Goal: Task Accomplishment & Management: Use online tool/utility

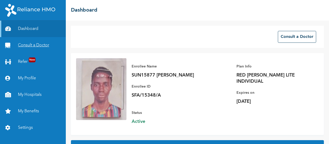
click at [37, 41] on link "Consult a Doctor" at bounding box center [33, 45] width 66 height 16
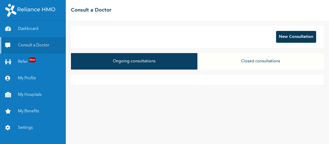
click at [281, 39] on button "New Consultation" at bounding box center [296, 37] width 40 height 12
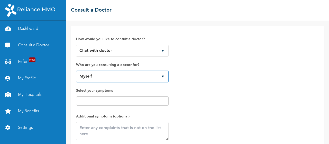
click at [96, 81] on select "Myself" at bounding box center [122, 76] width 93 height 12
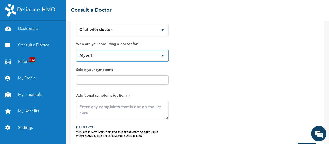
scroll to position [22, 0]
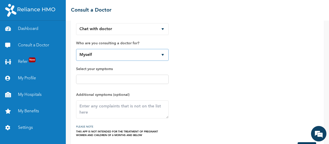
click at [107, 53] on select "Myself" at bounding box center [122, 55] width 93 height 12
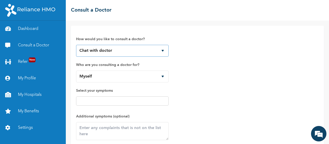
click at [107, 47] on select "Chat with doctor Phone Call" at bounding box center [122, 51] width 93 height 12
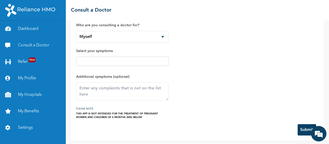
scroll to position [40, 0]
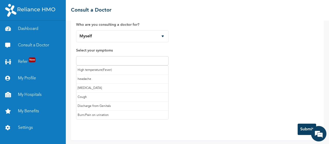
click at [108, 59] on input "text" at bounding box center [123, 61] width 90 height 6
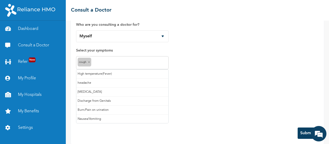
click at [114, 61] on input "text" at bounding box center [130, 63] width 75 height 6
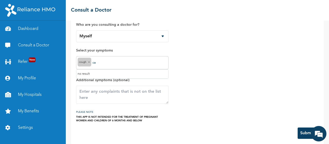
type input "c"
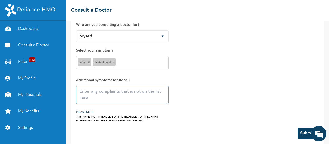
scroll to position [0, 0]
click at [119, 90] on textarea at bounding box center [122, 95] width 93 height 18
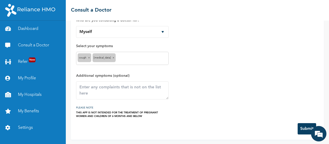
click at [117, 58] on input "text" at bounding box center [142, 58] width 50 height 6
click at [189, 61] on div "How would you like to consult a doctor? Chat with doctor Phone Call Who are you…" at bounding box center [197, 51] width 243 height 131
click at [101, 89] on textarea at bounding box center [122, 90] width 93 height 18
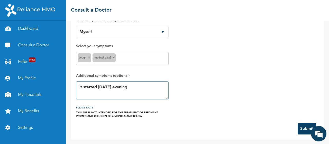
type textarea "it started yesterday evening"
click at [302, 126] on button "Submit" at bounding box center [307, 128] width 19 height 11
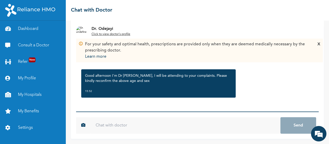
click at [142, 123] on input "text" at bounding box center [186, 125] width 190 height 16
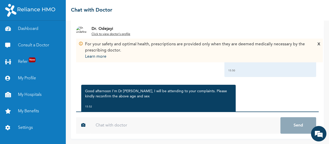
scroll to position [15, 0]
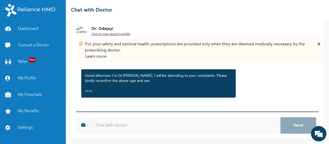
click at [319, 44] on div "X" at bounding box center [319, 50] width 3 height 19
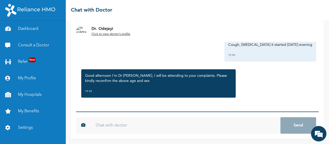
click at [144, 131] on input "text" at bounding box center [186, 125] width 190 height 16
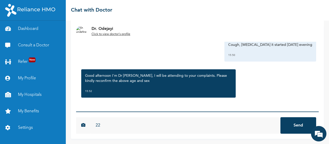
type input "22"
click at [281, 117] on button "Send" at bounding box center [299, 125] width 36 height 16
type input "[DEMOGRAPHIC_DATA]"
click at [281, 117] on button "Send" at bounding box center [299, 125] width 36 height 16
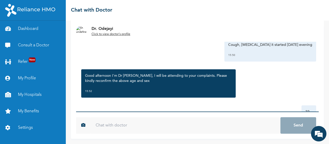
scroll to position [72, 0]
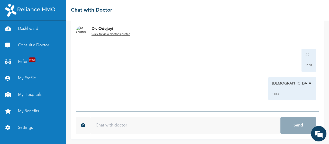
click at [109, 35] on u "Click to view doctor's profile" at bounding box center [111, 34] width 39 height 3
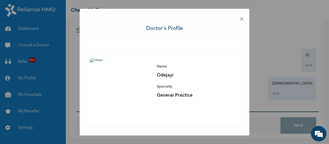
click at [242, 21] on span "×" at bounding box center [242, 19] width 5 height 11
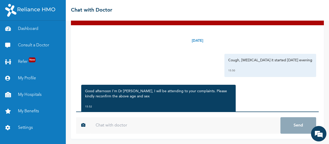
scroll to position [0, 0]
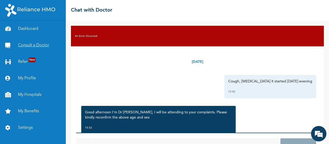
click at [50, 42] on link "Consult a Doctor" at bounding box center [33, 45] width 66 height 16
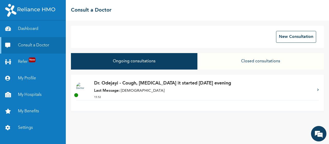
click at [270, 57] on button "Closed consultations" at bounding box center [261, 61] width 127 height 16
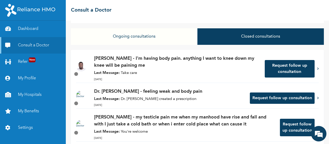
scroll to position [24, 0]
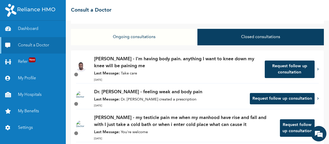
click at [157, 70] on div "Dr. Adoki - I'm having body pain. anything I want to knee down my knee will be …" at bounding box center [177, 70] width 166 height 28
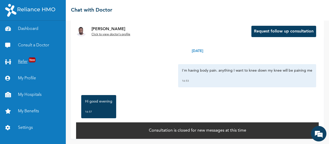
click at [31, 60] on span "New" at bounding box center [32, 59] width 7 height 5
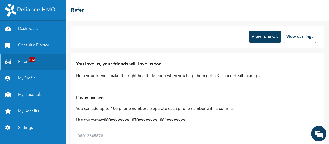
click at [38, 48] on link "Consult a Doctor" at bounding box center [33, 45] width 66 height 16
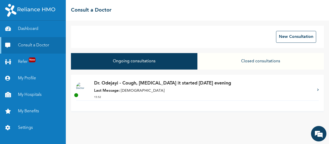
click at [137, 93] on p "Last Message: male" at bounding box center [203, 91] width 218 height 6
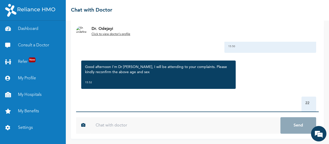
scroll to position [72, 0]
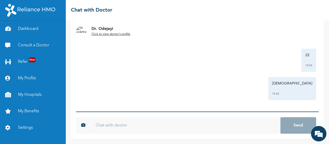
click at [103, 56] on div "22 15:52" at bounding box center [198, 60] width 238 height 23
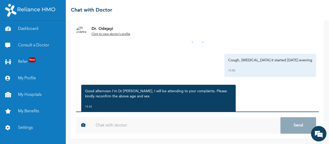
scroll to position [0, 0]
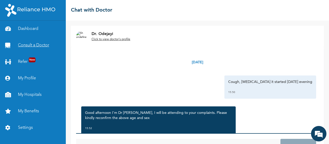
click at [33, 47] on link "Consult a Doctor" at bounding box center [33, 45] width 66 height 16
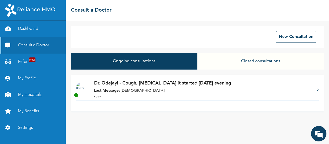
click at [35, 89] on link "My Hospitals" at bounding box center [33, 94] width 66 height 16
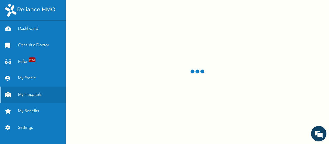
click at [35, 47] on link "Consult a Doctor" at bounding box center [33, 45] width 66 height 16
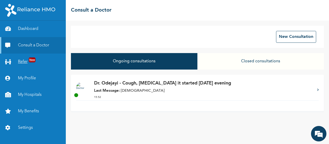
click at [33, 62] on span "New" at bounding box center [32, 59] width 7 height 5
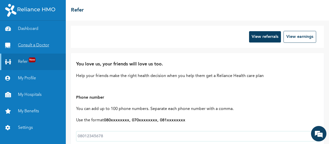
click at [38, 45] on link "Consult a Doctor" at bounding box center [33, 45] width 66 height 16
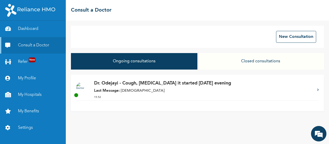
click at [142, 89] on p "Last Message: male" at bounding box center [203, 91] width 218 height 6
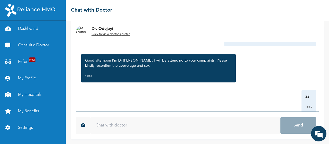
scroll to position [116, 0]
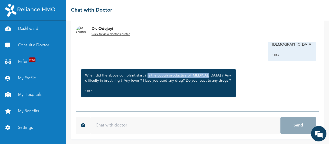
drag, startPoint x: 206, startPoint y: 71, endPoint x: 147, endPoint y: 71, distance: 58.4
click at [147, 73] on p "When did the above complaint start ? Is the cough productive of [MEDICAL_DATA] …" at bounding box center [158, 78] width 147 height 10
copy p "Is the cough productive of sputum ?"
click at [124, 120] on input "text" at bounding box center [186, 125] width 190 height 16
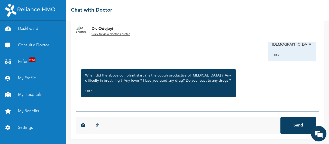
type input "t"
click at [144, 127] on input "it start yesterday evening, yes, is productive of sputum" at bounding box center [186, 125] width 190 height 16
click at [198, 126] on input "it start yesterday evening. yes, is productive of sputum" at bounding box center [186, 125] width 190 height 16
drag, startPoint x: 144, startPoint y: 126, endPoint x: 202, endPoint y: 130, distance: 58.3
click at [202, 130] on input "it start yesterday evening. yes, is productive of sputum." at bounding box center [186, 125] width 190 height 16
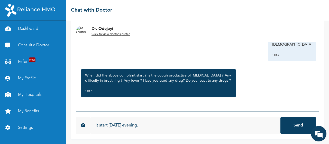
type input "it start [DATE] evening."
click at [281, 117] on button "Send" at bounding box center [299, 125] width 36 height 16
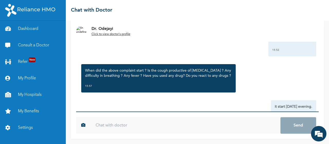
paste input "yes, is productive of sputum."
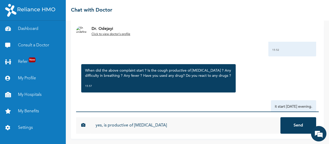
type input "yes, is productive of [MEDICAL_DATA]"
click at [281, 117] on button "Send" at bounding box center [299, 125] width 36 height 16
type input "y"
type input "f"
type input "d"
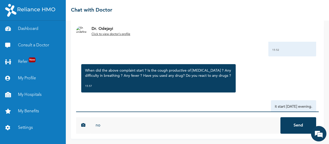
type input "n"
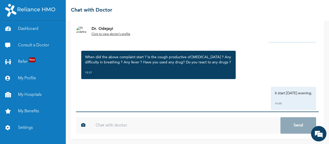
scroll to position [129, 0]
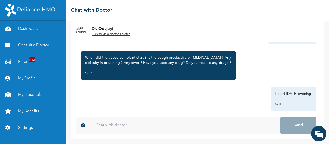
click at [131, 120] on input "text" at bounding box center [186, 125] width 190 height 16
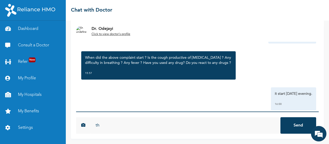
type input "t"
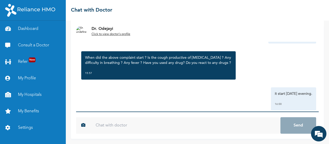
type input "i"
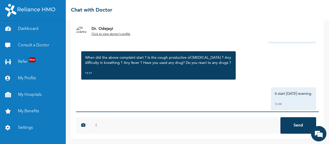
type input "i"
type input "yes, there is difficulty in breathing"
click at [281, 117] on button "Send" at bounding box center [299, 125] width 36 height 16
type input "yes, i have fever too"
click at [281, 117] on button "Send" at bounding box center [299, 125] width 36 height 16
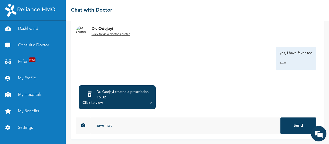
scroll to position [234, 0]
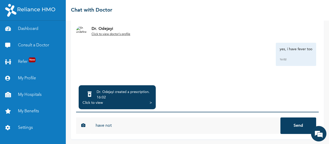
click at [150, 102] on div ">" at bounding box center [151, 102] width 2 height 5
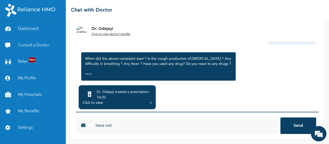
scroll to position [100, 0]
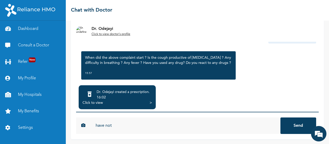
click at [152, 120] on input "have not" at bounding box center [186, 125] width 190 height 16
type input "have not using any drug before"
click at [281, 117] on button "Send" at bounding box center [299, 125] width 36 height 16
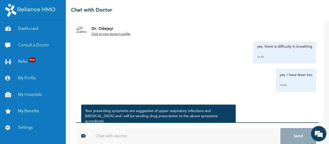
scroll to position [301, 0]
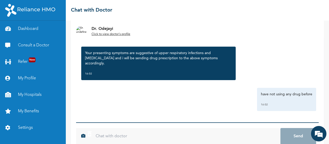
click at [144, 134] on input "text" at bounding box center [186, 136] width 190 height 16
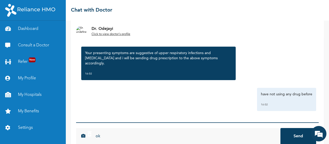
type input "ok"
click at [281, 128] on button "Send" at bounding box center [299, 136] width 36 height 16
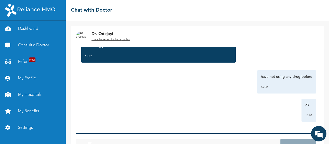
scroll to position [50, 0]
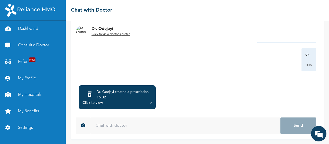
click at [154, 104] on div "Dr. Odejayi created a prescription . 16:02 Click to view >" at bounding box center [117, 97] width 77 height 24
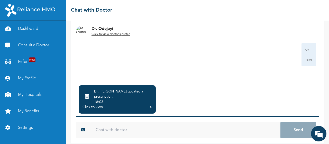
click at [95, 104] on div "Click to view" at bounding box center [93, 106] width 20 height 5
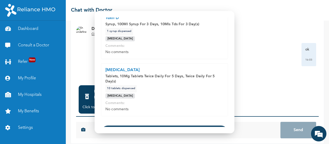
scroll to position [159, 0]
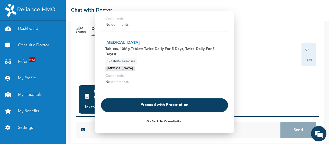
click at [160, 102] on button "Proceed with Prescription" at bounding box center [164, 105] width 127 height 14
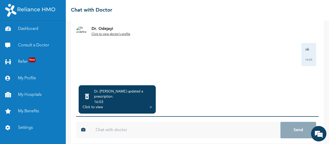
click at [137, 104] on div "Click to view >" at bounding box center [117, 106] width 69 height 5
click at [148, 104] on div "Click to view >" at bounding box center [117, 106] width 69 height 5
click at [99, 104] on div "Click to view" at bounding box center [93, 106] width 20 height 5
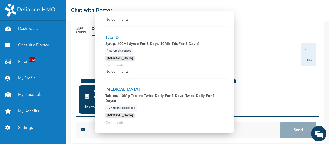
scroll to position [112, 0]
drag, startPoint x: 153, startPoint y: 58, endPoint x: 103, endPoint y: 60, distance: 49.9
click at [103, 60] on div "Tuxil D Syrup, 100Ml Syrup For 3 Days, 10Mls Tds For 3 Day(s) 1 Syrup dispensed…" at bounding box center [164, 55] width 127 height 48
copy p "Upper respiratory infection"
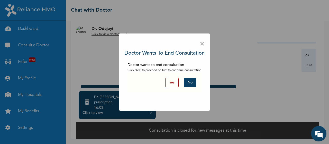
scroll to position [40, 0]
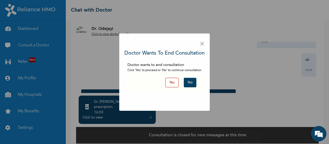
click at [202, 42] on span "×" at bounding box center [202, 44] width 5 height 11
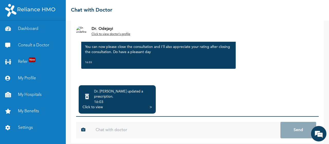
scroll to position [402, 0]
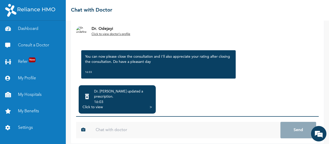
click at [131, 107] on div "Dr. Odejayi updated a prescription . 16:03 Click to view >" at bounding box center [117, 99] width 77 height 28
click at [150, 104] on div ">" at bounding box center [151, 106] width 2 height 5
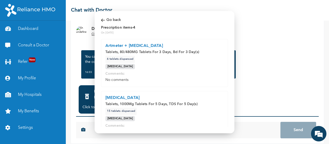
scroll to position [159, 0]
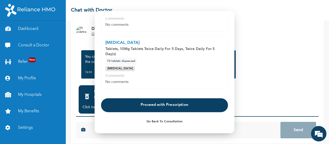
click at [129, 102] on button "Proceed with Prescription" at bounding box center [164, 105] width 127 height 14
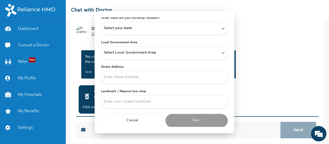
click at [147, 28] on div "Select your state" at bounding box center [164, 28] width 121 height 6
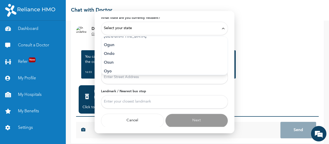
scroll to position [234, 0]
click at [118, 70] on p "Oyo" at bounding box center [164, 72] width 121 height 6
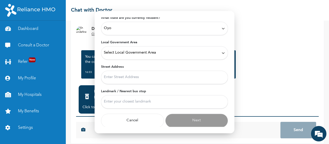
click at [136, 55] on div "Select Local Government Area" at bounding box center [164, 52] width 127 height 13
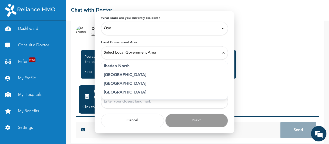
scroll to position [63, 0]
click at [133, 74] on p "Ibadan South-East" at bounding box center [164, 75] width 121 height 6
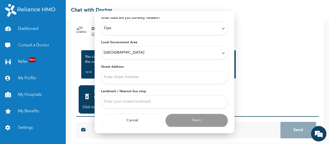
click at [167, 75] on input "Street Address" at bounding box center [164, 76] width 127 height 13
type input "samonda"
click at [143, 100] on input "Landmark / Nearest bus stop" at bounding box center [164, 101] width 127 height 13
type input "Ui"
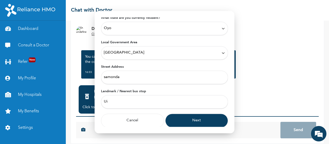
click at [186, 117] on button "Next" at bounding box center [196, 120] width 63 height 14
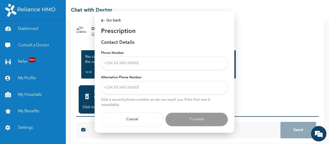
click at [137, 66] on input "Phone Number" at bounding box center [164, 63] width 127 height 13
type input "+2348058031042"
click at [140, 88] on input "Alternative Phone Number" at bounding box center [164, 87] width 127 height 13
type input "+2347061712360"
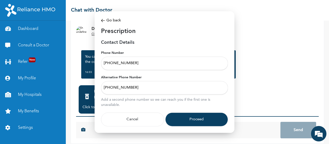
click at [181, 116] on button "Proceed" at bounding box center [196, 119] width 63 height 14
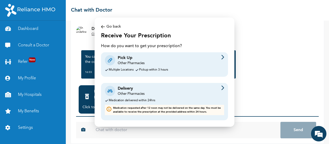
click at [181, 61] on div "Pick Up Other Pharmacies" at bounding box center [164, 60] width 119 height 11
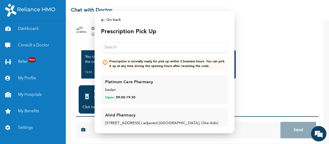
click at [131, 51] on input "text" at bounding box center [164, 47] width 127 height 11
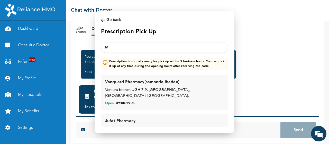
type input "s"
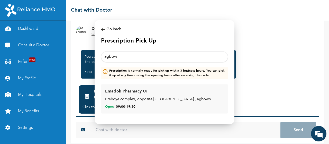
type input "agbo"
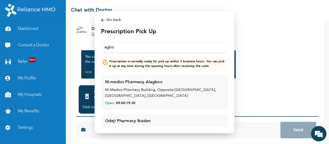
scroll to position [40, 0]
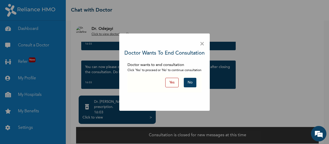
click at [176, 83] on button "Yes" at bounding box center [171, 83] width 13 height 10
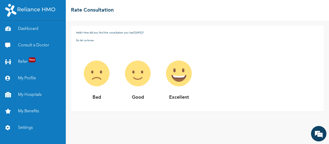
click at [117, 99] on p "Good" at bounding box center [137, 97] width 41 height 7
click at [158, 98] on p "Excellent" at bounding box center [178, 97] width 41 height 7
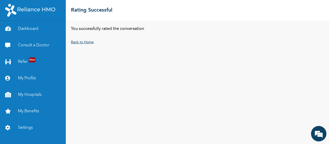
click at [82, 40] on link "Back to Home" at bounding box center [82, 42] width 23 height 4
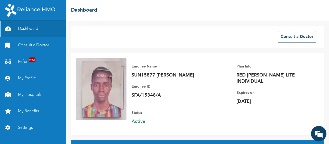
click at [40, 43] on link "Consult a Doctor" at bounding box center [33, 45] width 66 height 16
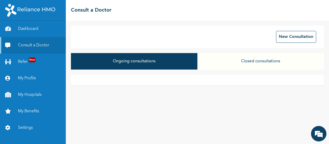
click at [231, 56] on button "Closed consultations" at bounding box center [261, 61] width 127 height 16
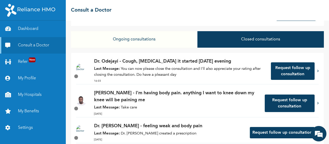
scroll to position [22, 0]
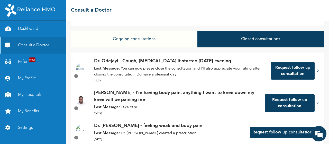
click at [180, 68] on p "Last Message: You can now please close the consultation and I'll also appreciat…" at bounding box center [180, 72] width 172 height 12
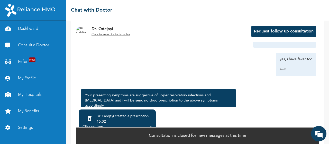
scroll to position [269, 0]
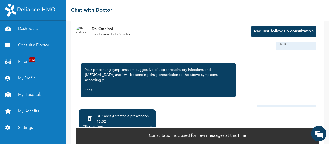
click at [136, 125] on div "Click to view >" at bounding box center [117, 126] width 69 height 5
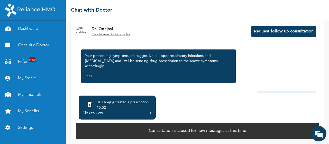
click at [142, 113] on div "Click to view >" at bounding box center [117, 112] width 69 height 5
click at [100, 111] on div "Click to view" at bounding box center [93, 112] width 20 height 5
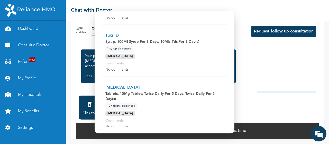
scroll to position [159, 0]
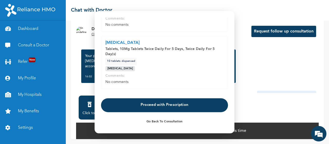
click at [156, 109] on button "Proceed with Prescription" at bounding box center [164, 105] width 127 height 14
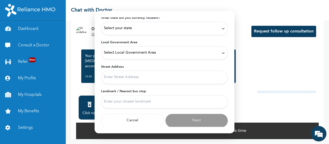
click at [164, 30] on div "Select your state" at bounding box center [164, 28] width 121 height 6
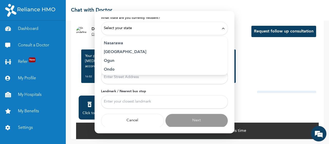
scroll to position [220, 0]
click at [118, 61] on p "Ogun" at bounding box center [164, 60] width 121 height 6
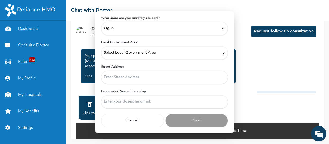
click at [159, 28] on div "Ogun" at bounding box center [164, 28] width 121 height 6
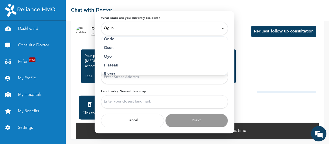
scroll to position [249, 0]
click at [110, 57] on p "Oyo" at bounding box center [164, 57] width 121 height 6
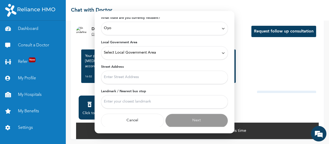
click at [131, 52] on span "Select Local Government Area" at bounding box center [130, 53] width 52 height 6
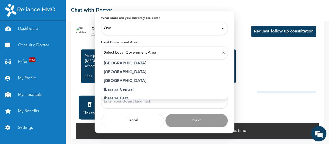
scroll to position [52, 0]
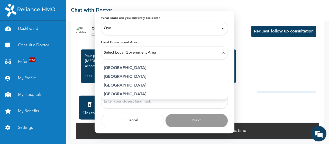
click at [135, 77] on p "Ibadan North-West" at bounding box center [164, 77] width 121 height 6
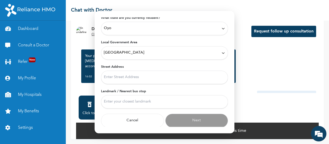
click at [130, 81] on input "Street Address" at bounding box center [164, 76] width 127 height 13
type input "samonda"
click at [138, 102] on input "Landmark / Nearest bus stop" at bounding box center [164, 101] width 127 height 13
type input "Ui"
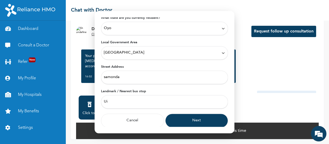
click at [173, 120] on button "Next" at bounding box center [196, 120] width 63 height 14
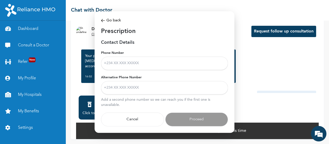
scroll to position [0, 0]
drag, startPoint x: 157, startPoint y: 63, endPoint x: 149, endPoint y: 87, distance: 25.0
click at [149, 87] on form "Phone Number Alternative Phone Number Add a second phone number so we can reach…" at bounding box center [164, 89] width 127 height 76
type input "+2348058031042"
drag, startPoint x: 148, startPoint y: 87, endPoint x: 151, endPoint y: 107, distance: 19.6
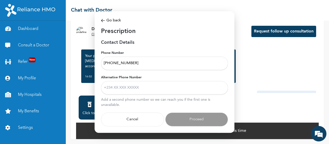
click at [151, 107] on div "Alternative Phone Number Add a second phone number so we can reach you if the f…" at bounding box center [164, 91] width 127 height 32
type input "+2347061712360"
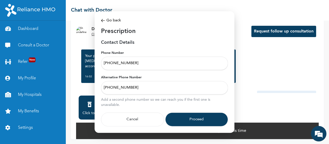
click at [196, 117] on button "Proceed" at bounding box center [196, 119] width 63 height 14
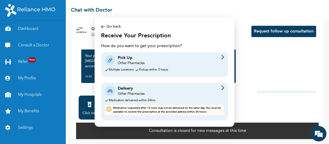
click at [171, 59] on div "Pick Up Other Pharmacies" at bounding box center [164, 60] width 119 height 11
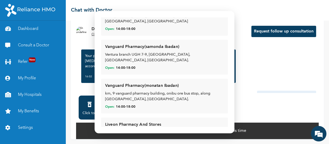
scroll to position [369, 0]
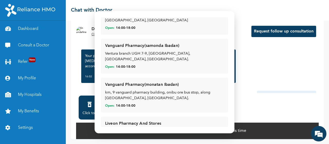
click at [149, 43] on div "Vanguard Pharmacy(samonda Ibadan) Ventura branch UGH 7-9, Ventura mall, Samonda…" at bounding box center [164, 56] width 119 height 27
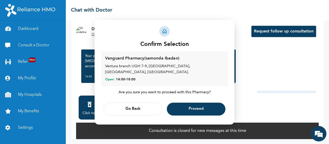
scroll to position [0, 0]
click at [182, 108] on button "Proceed" at bounding box center [196, 108] width 59 height 13
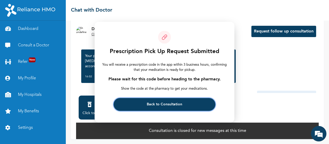
click at [173, 104] on span "Back to Consultation" at bounding box center [165, 104] width 36 height 3
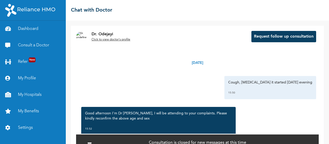
scroll to position [407, 0]
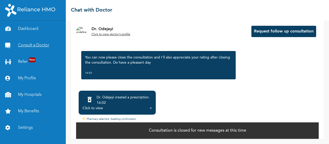
click at [26, 49] on link "Consult a Doctor" at bounding box center [33, 45] width 66 height 16
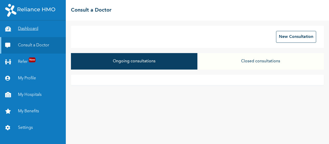
click at [47, 27] on link "Dashboard" at bounding box center [33, 29] width 66 height 16
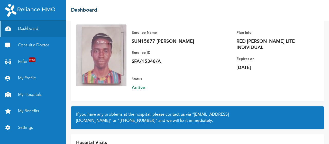
scroll to position [65, 0]
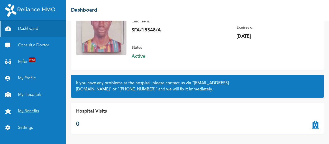
click at [30, 113] on link "My Benefits" at bounding box center [33, 111] width 66 height 16
